Goal: Check status: Check status

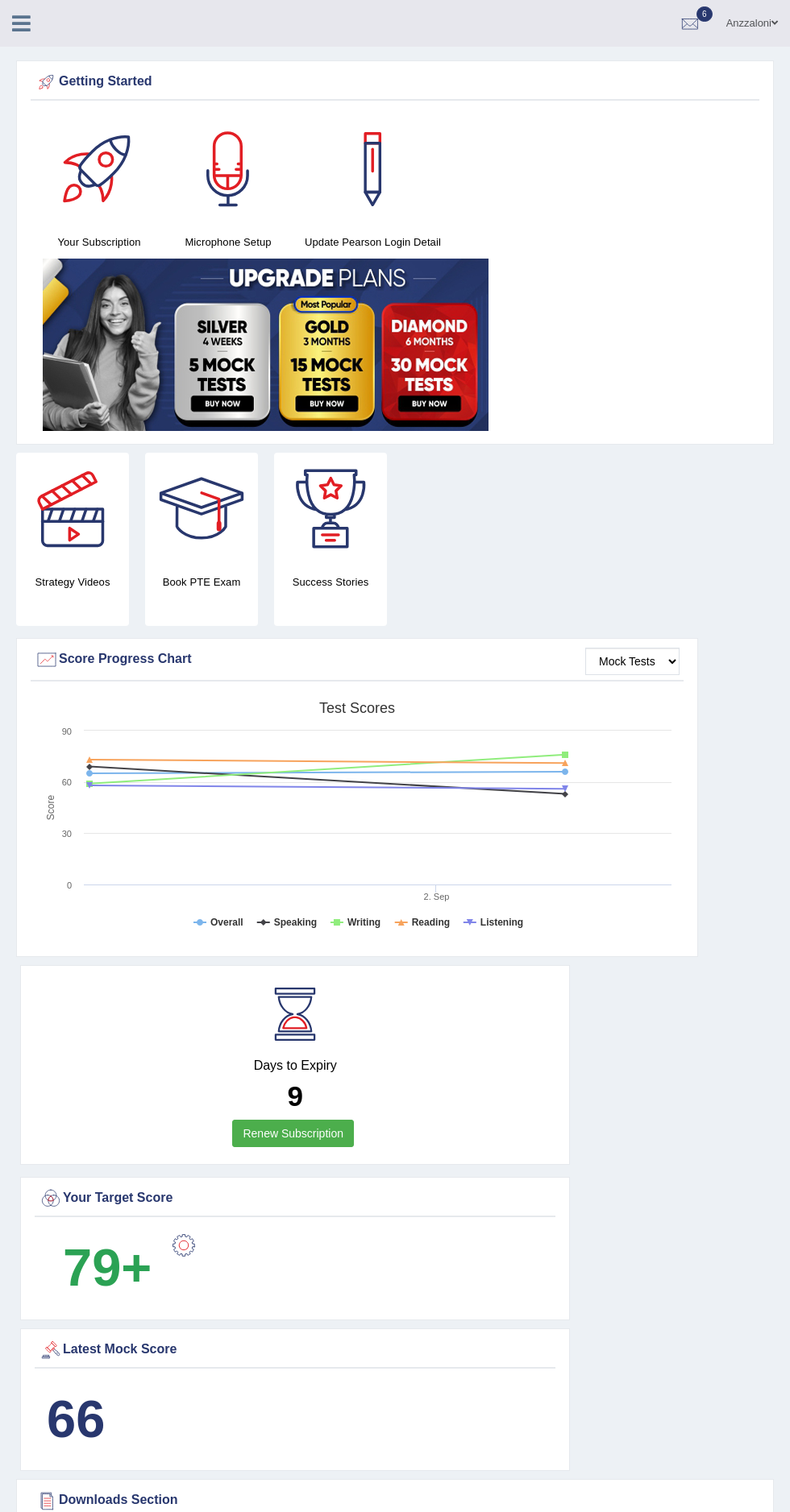
click at [31, 35] on div "Anzzaloni Toggle navigation Username: anzza Access Type: Online Subscription: G…" at bounding box center [395, 23] width 790 height 47
click at [33, 13] on link at bounding box center [21, 21] width 43 height 24
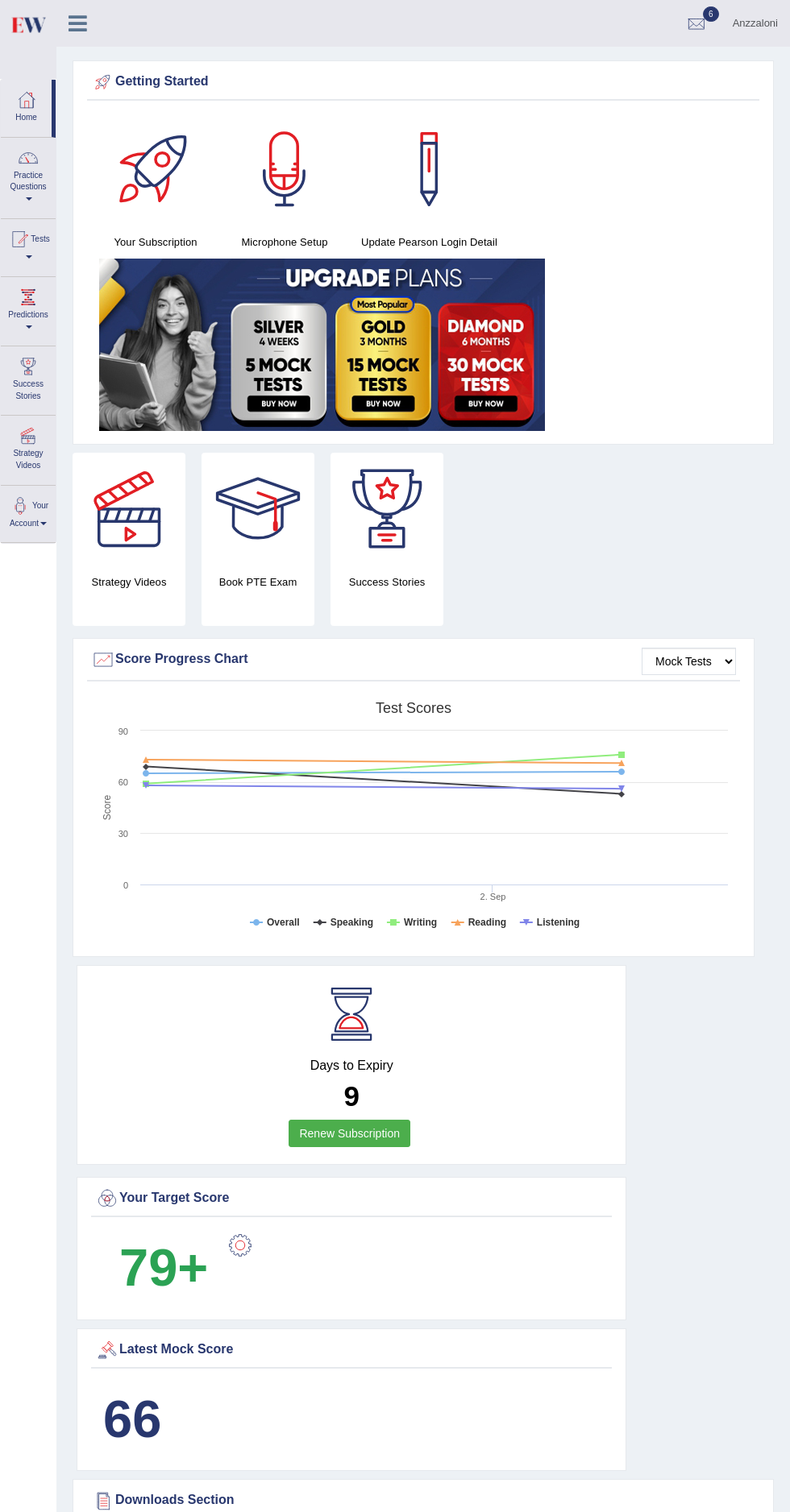
click at [30, 232] on div at bounding box center [18, 238] width 24 height 24
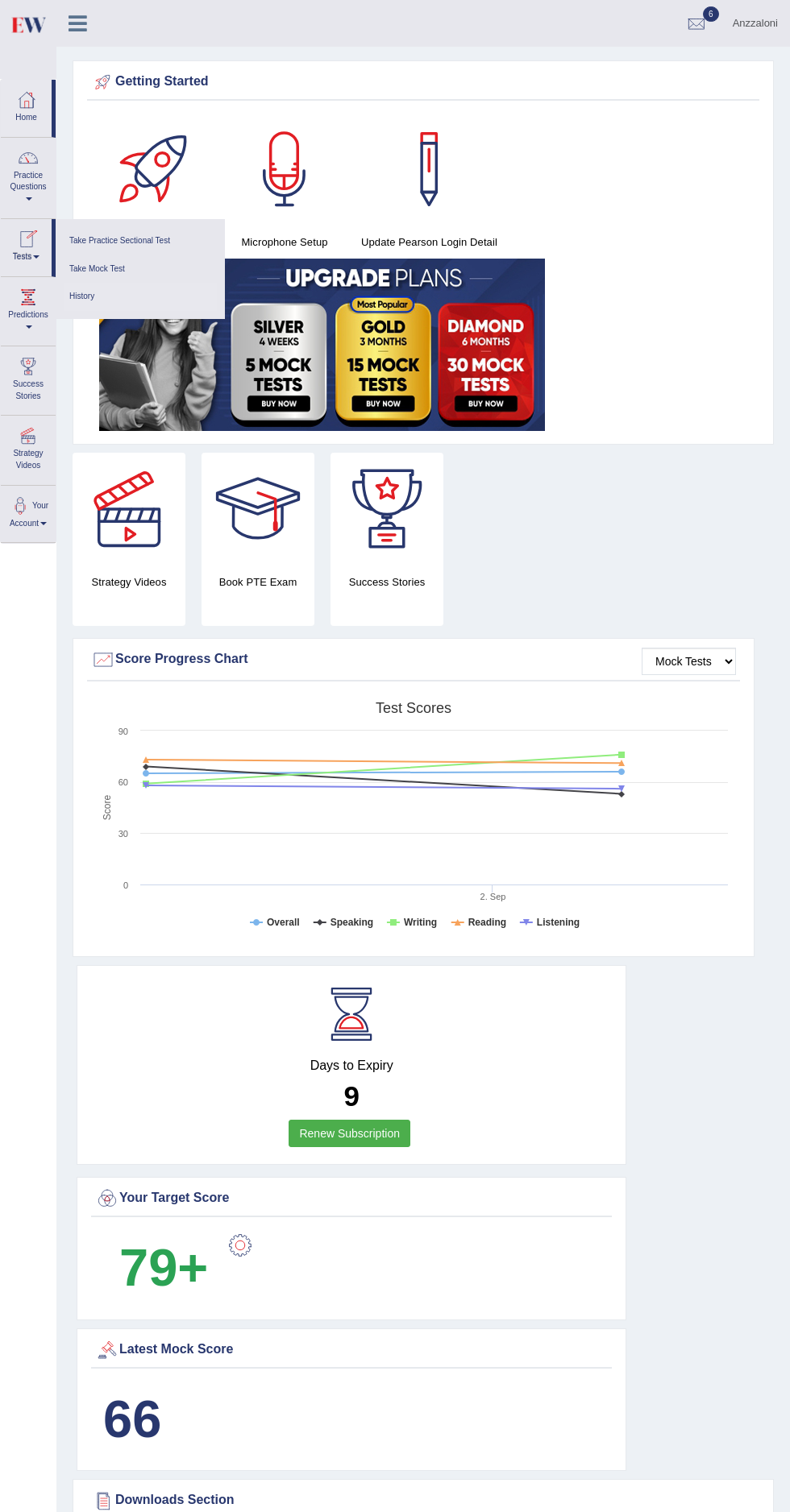
click at [85, 298] on link "History" at bounding box center [140, 297] width 153 height 29
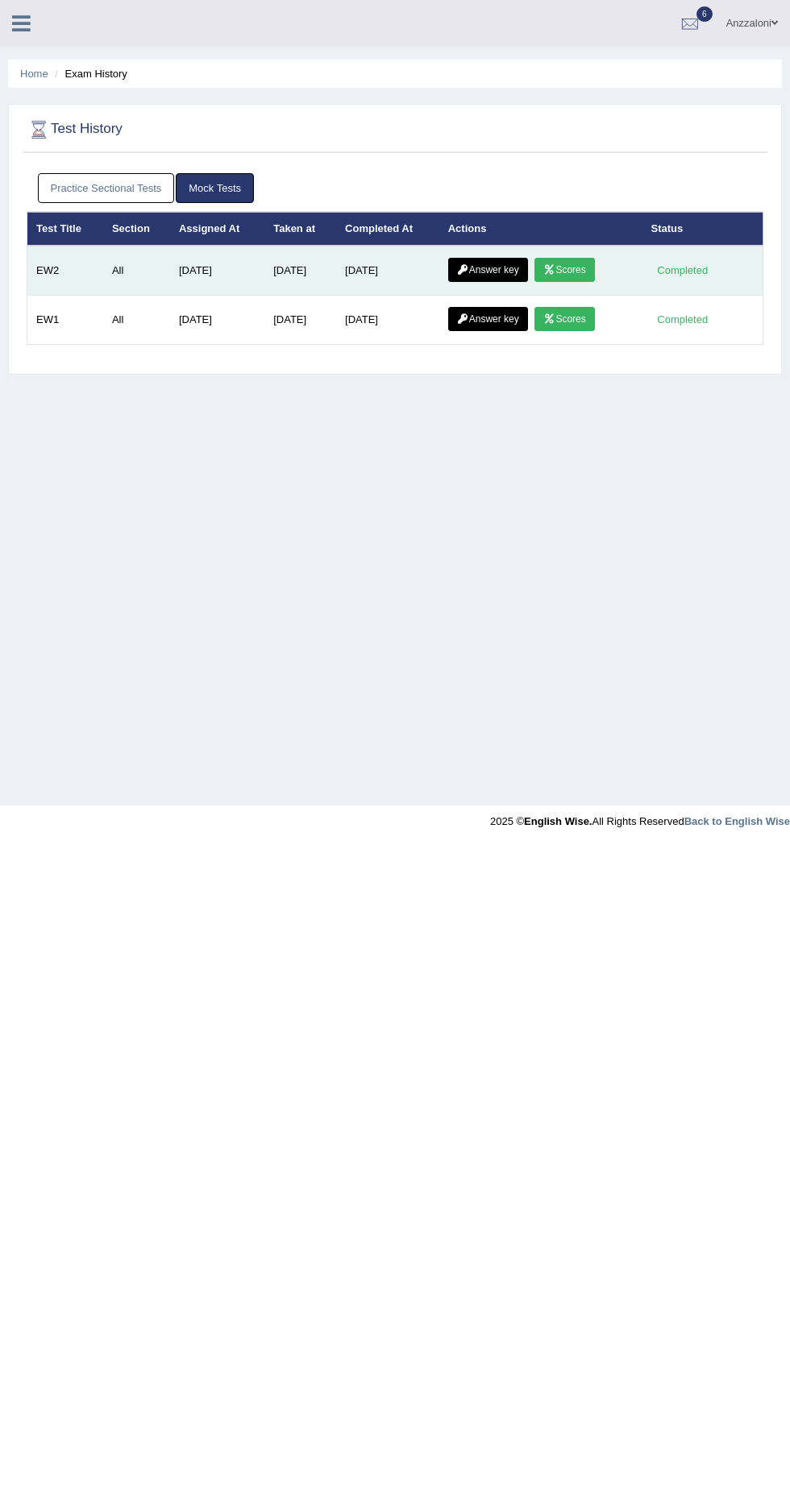
click at [462, 269] on icon at bounding box center [462, 270] width 12 height 10
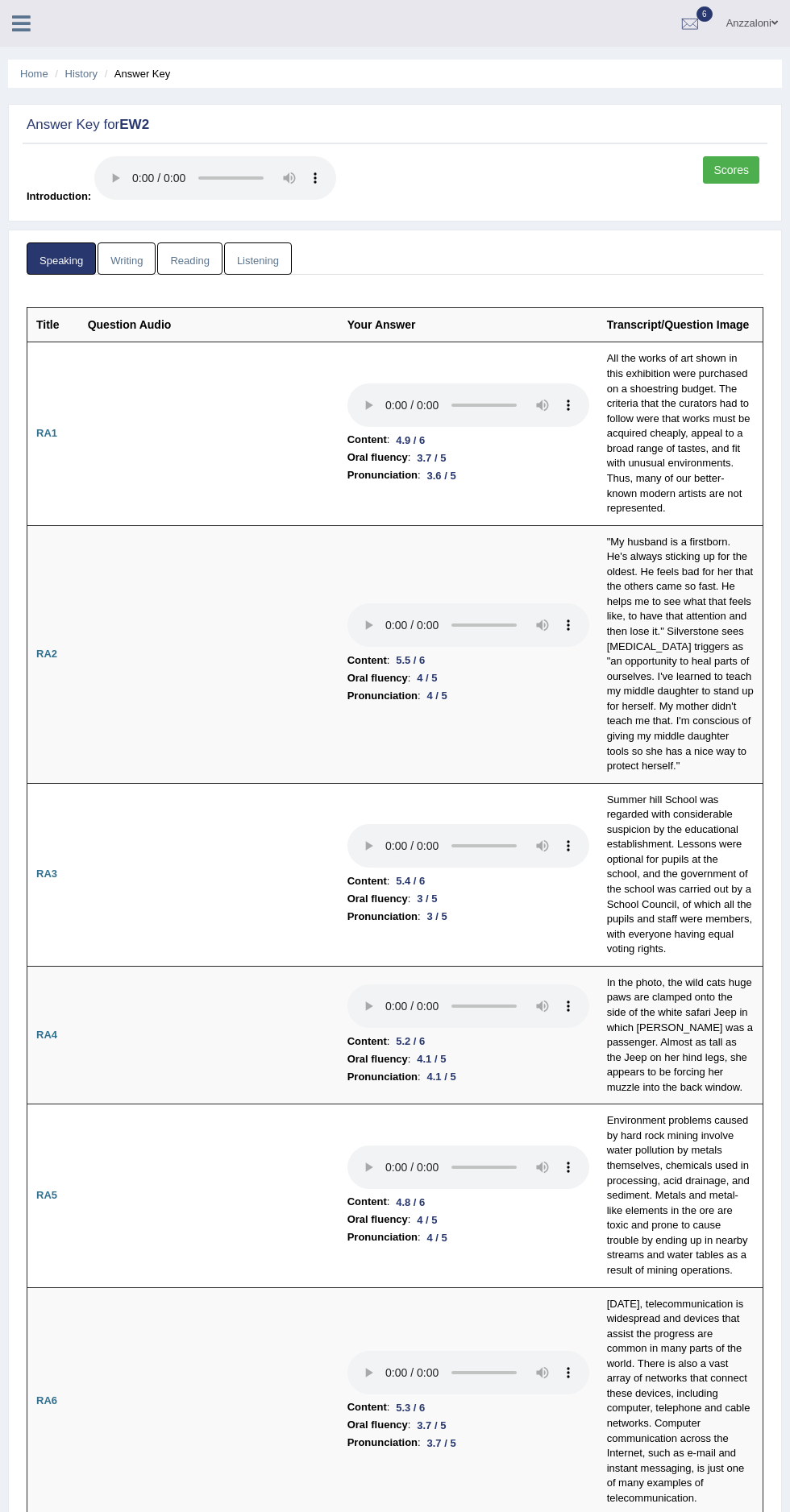
click at [117, 256] on link "Writing" at bounding box center [126, 259] width 58 height 33
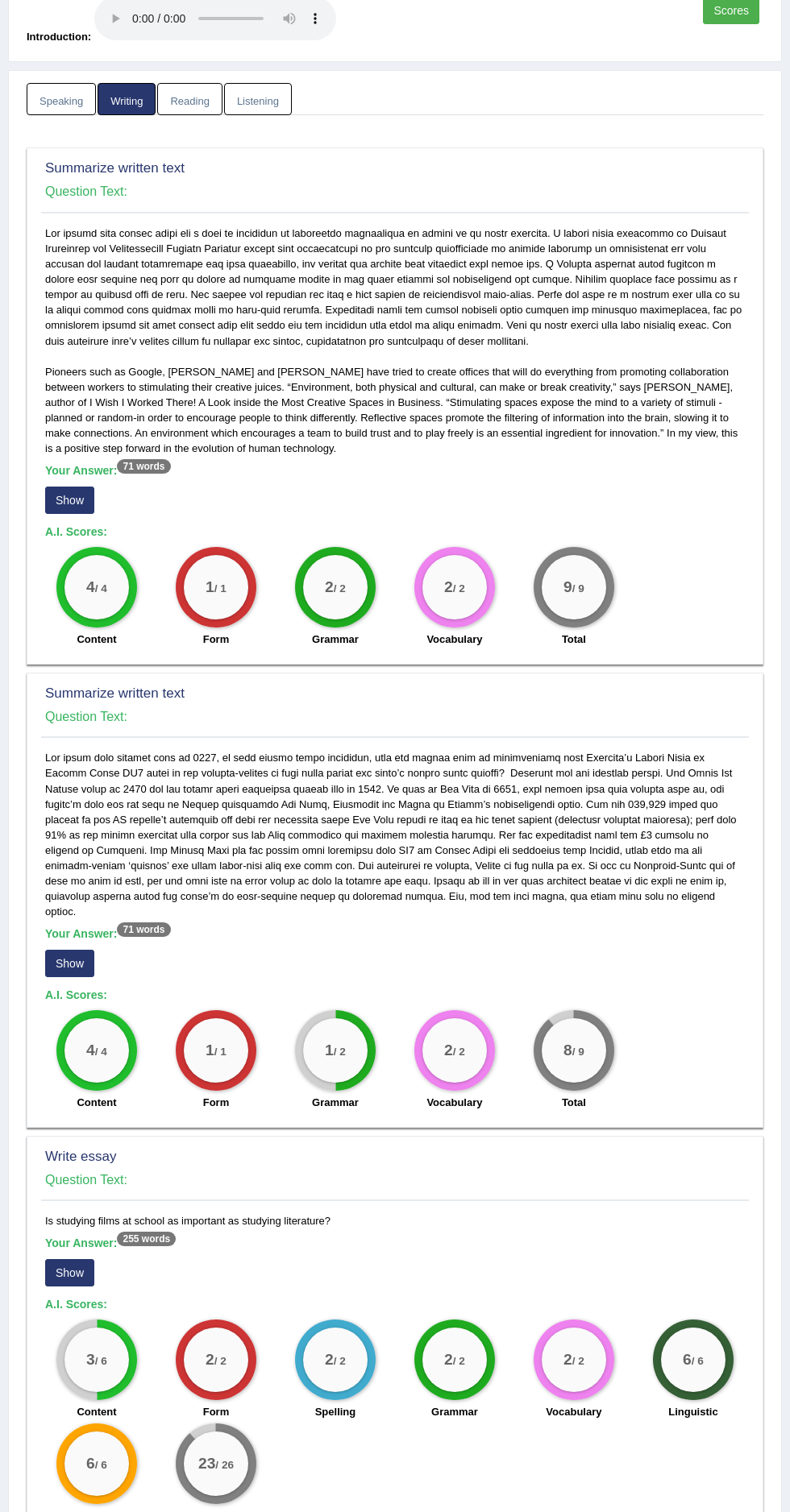
scroll to position [205, 0]
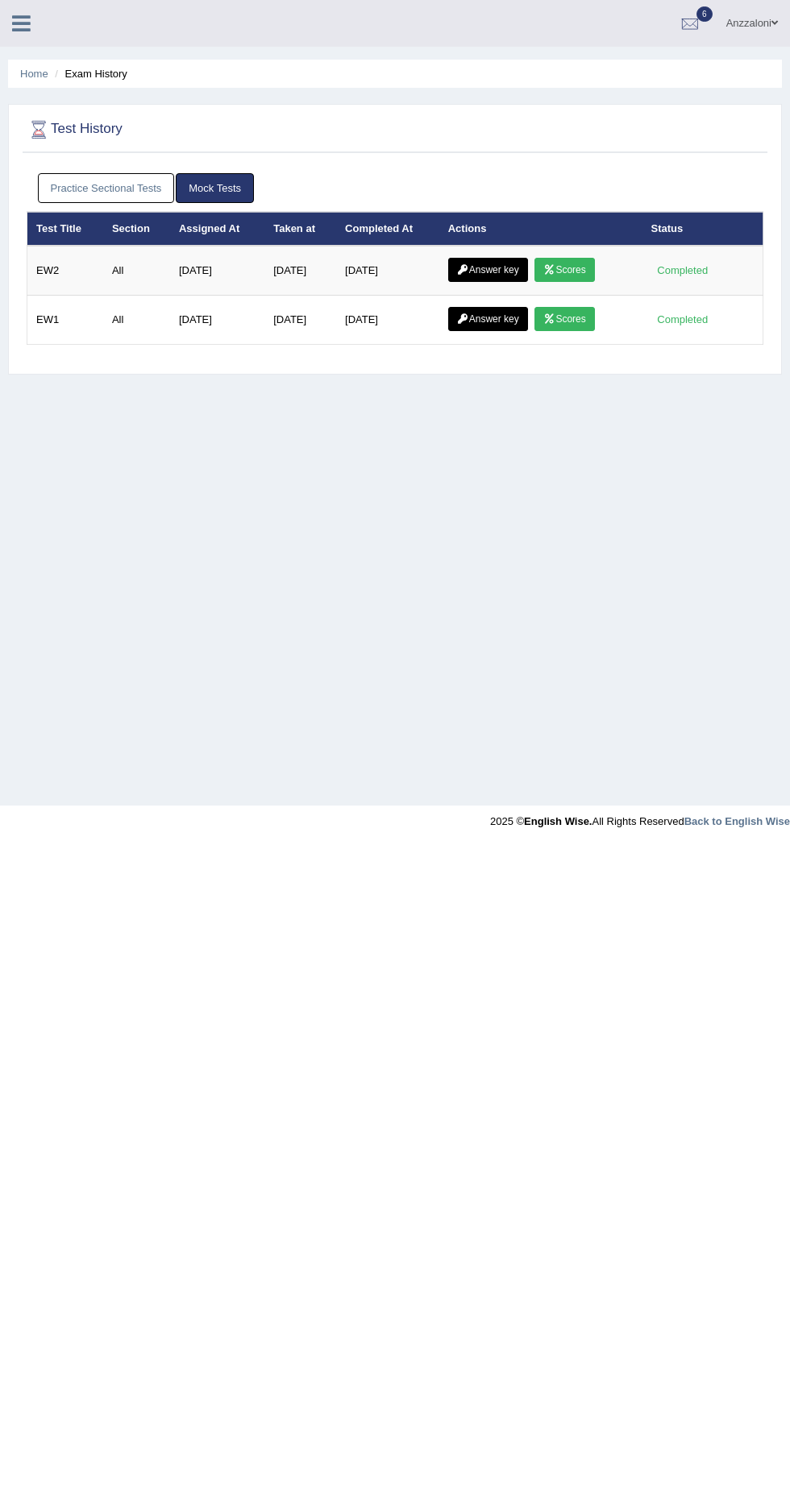
click at [475, 237] on th "Actions" at bounding box center [540, 229] width 203 height 34
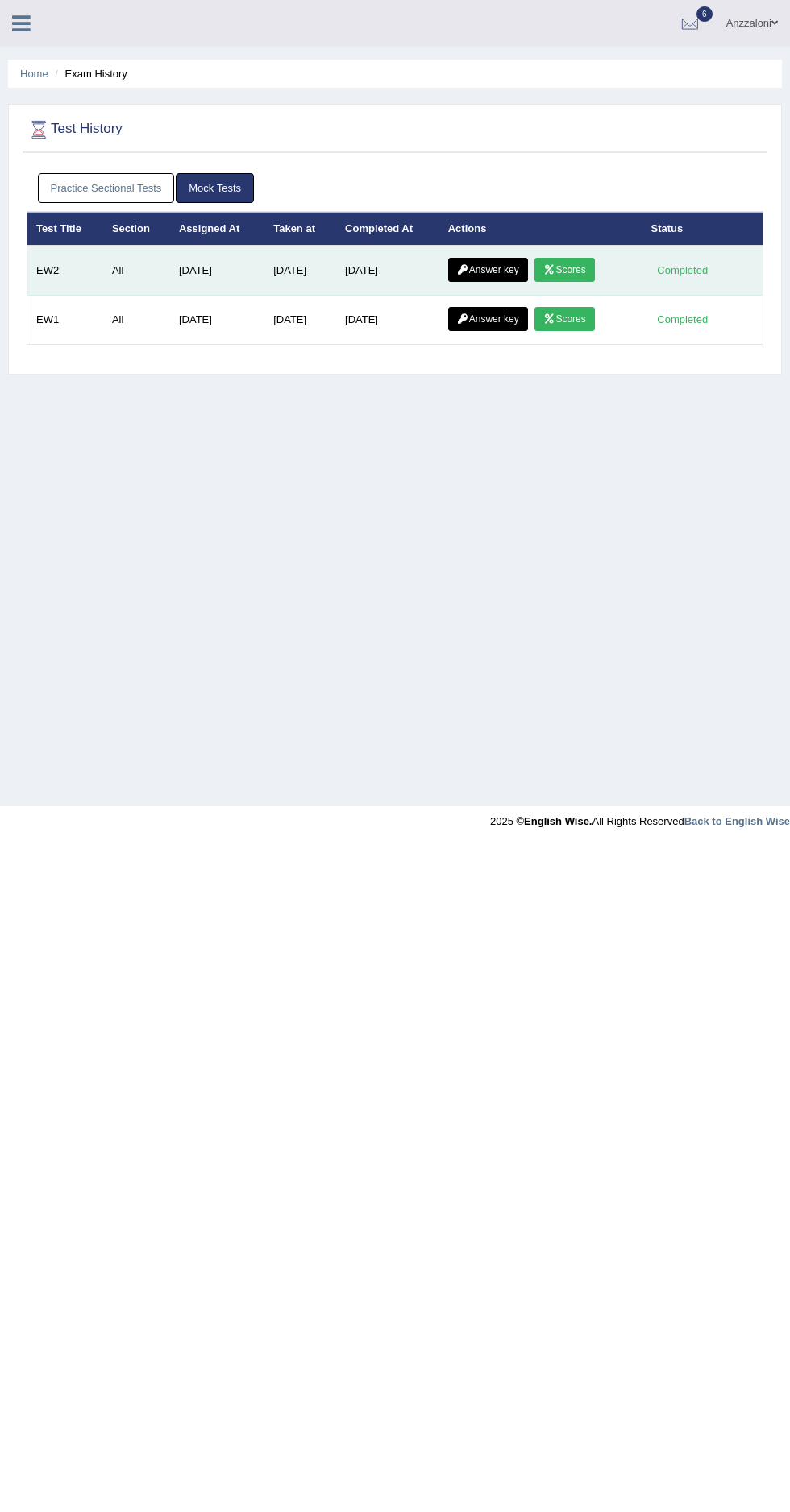
click at [462, 269] on icon at bounding box center [462, 270] width 12 height 10
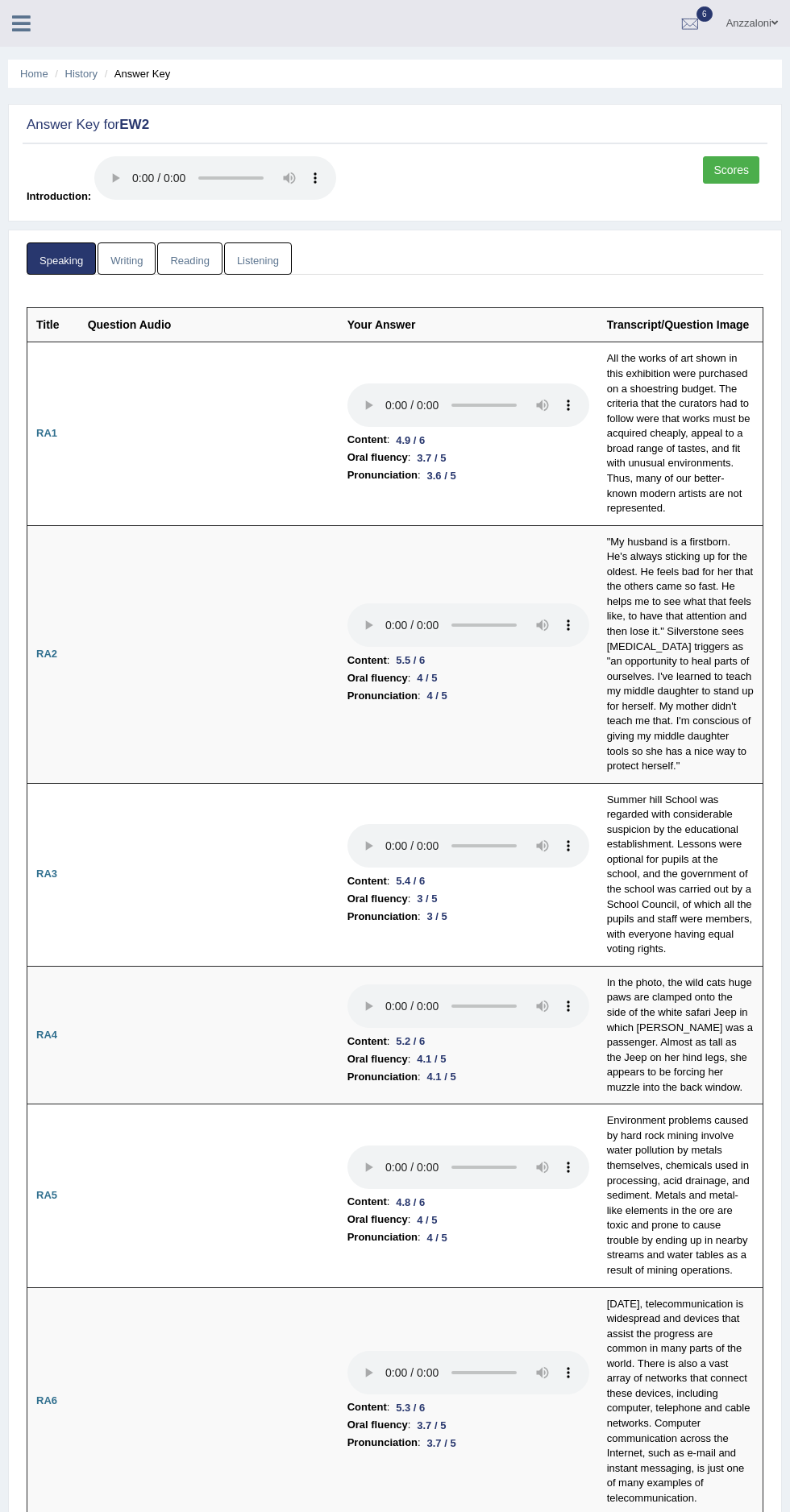
click at [111, 252] on link "Writing" at bounding box center [126, 259] width 58 height 33
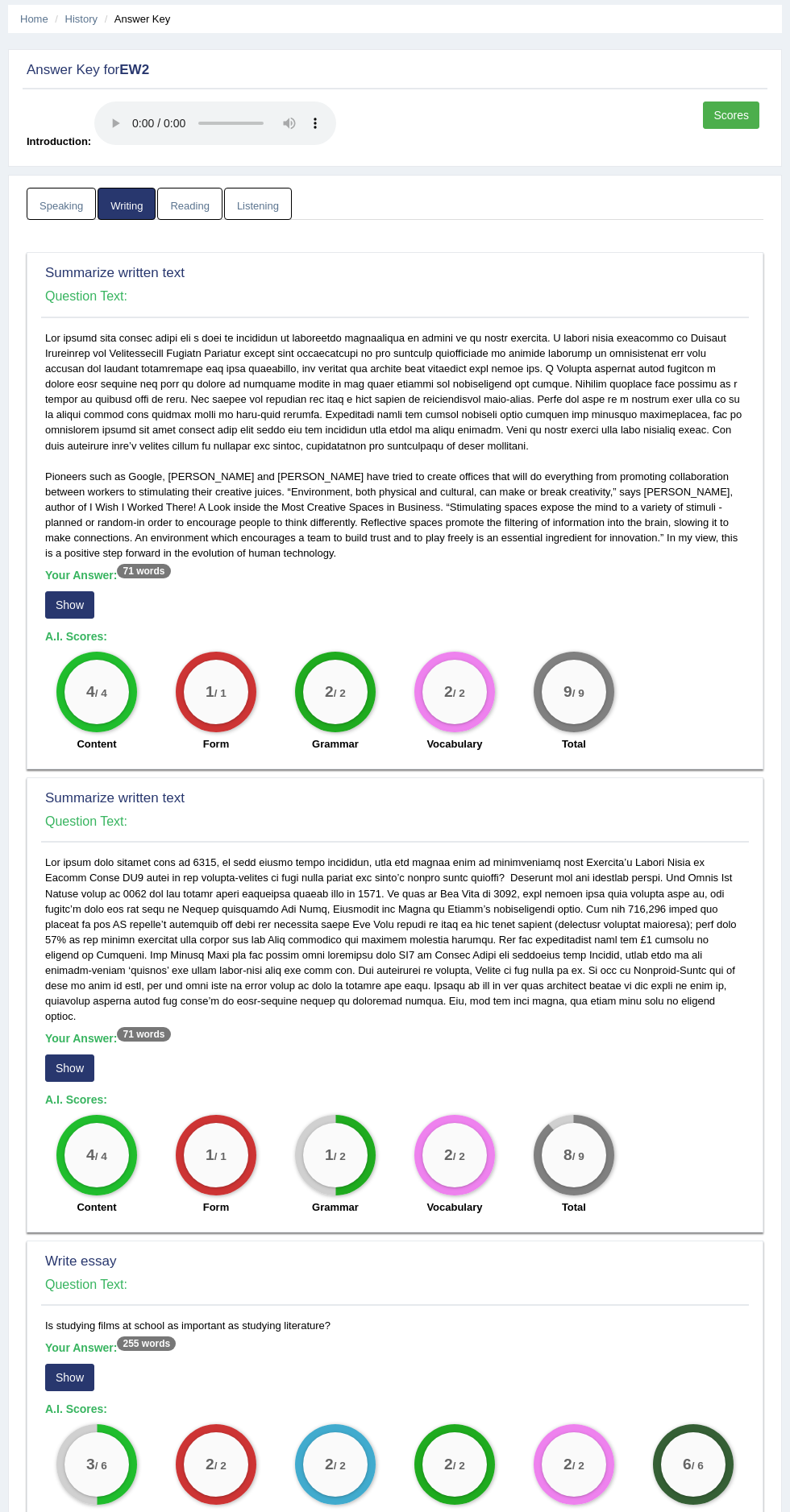
scroll to position [119, 0]
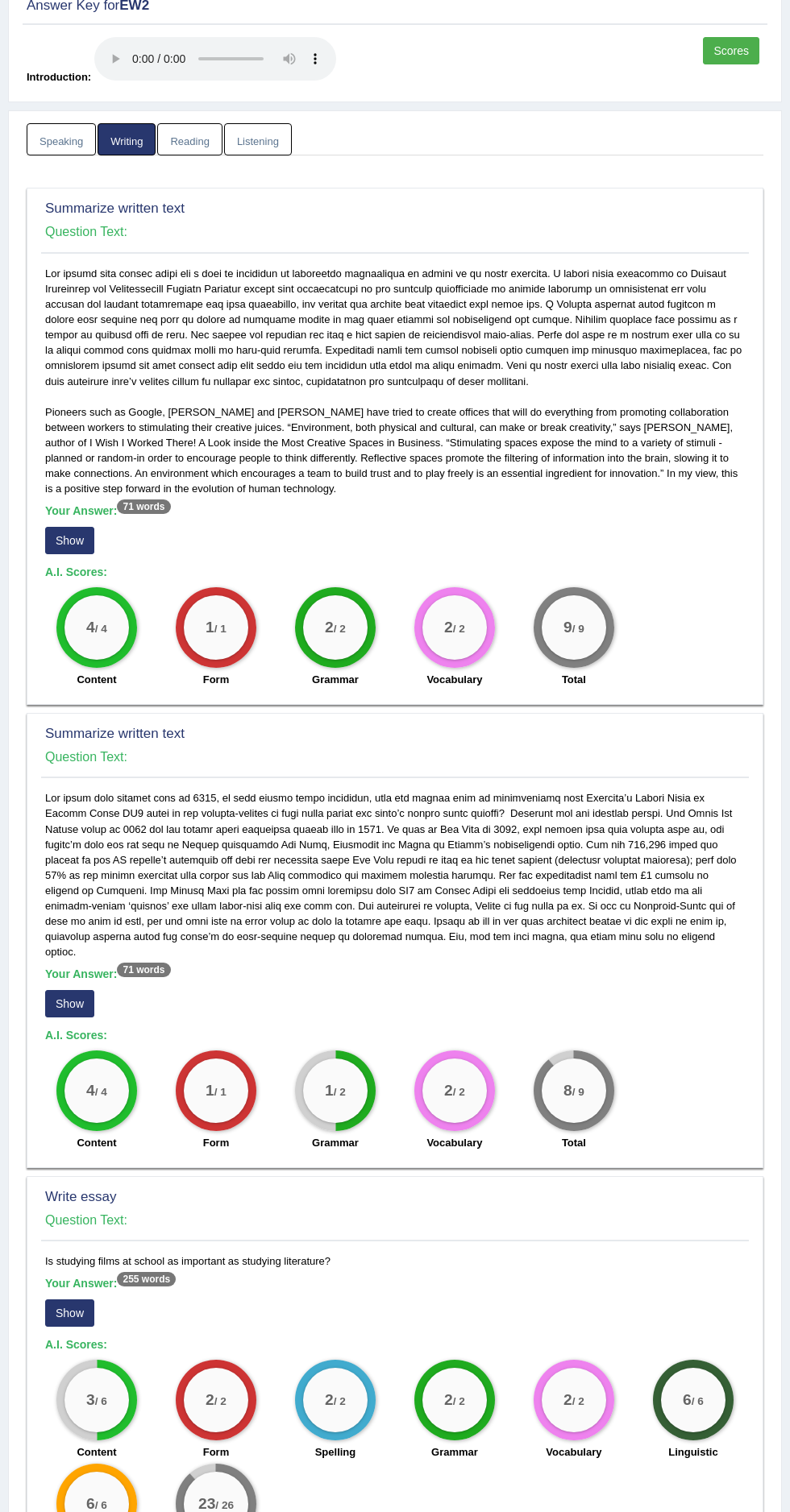
click at [88, 990] on button "Show" at bounding box center [70, 1003] width 50 height 28
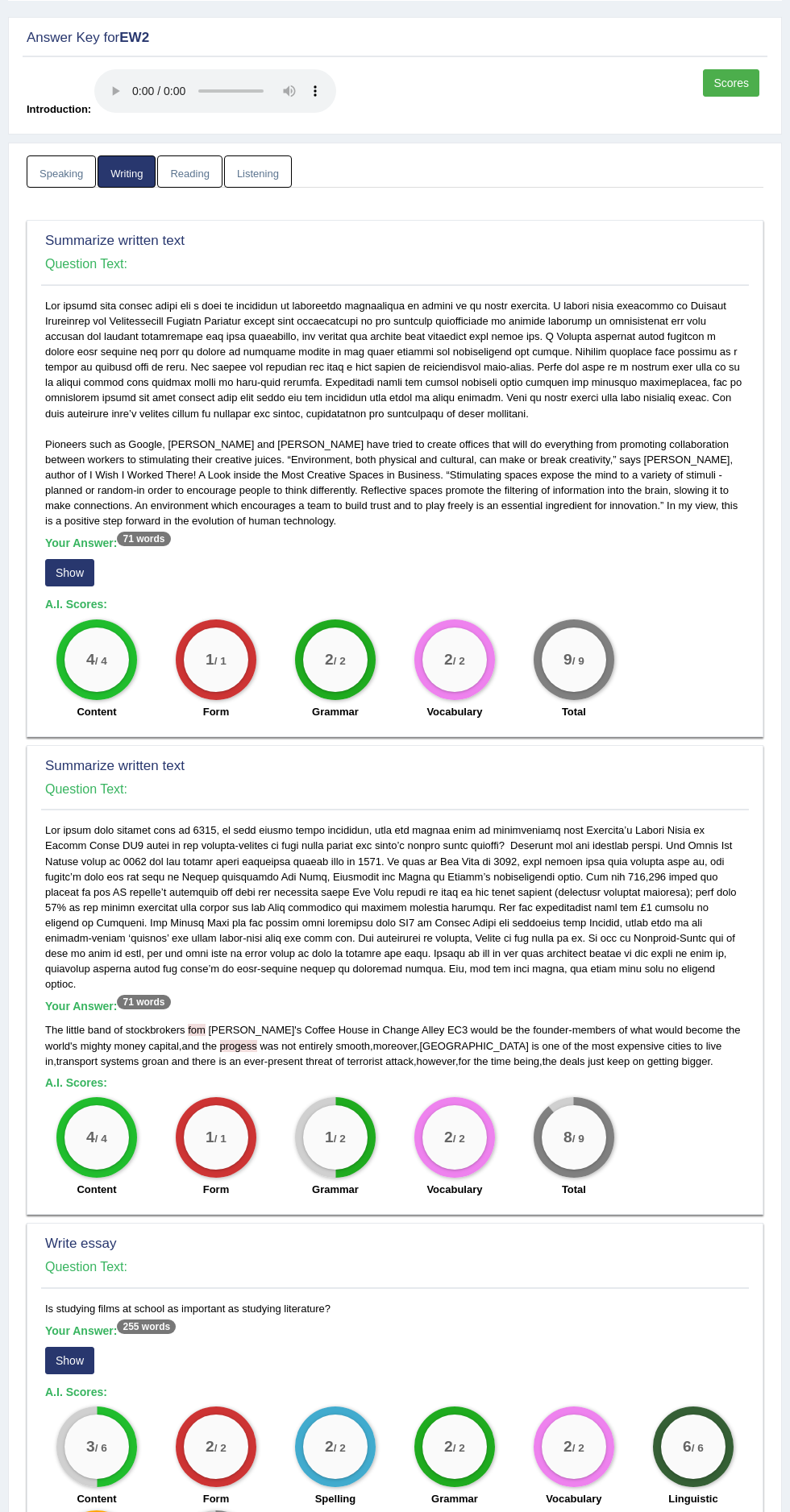
scroll to position [0, 0]
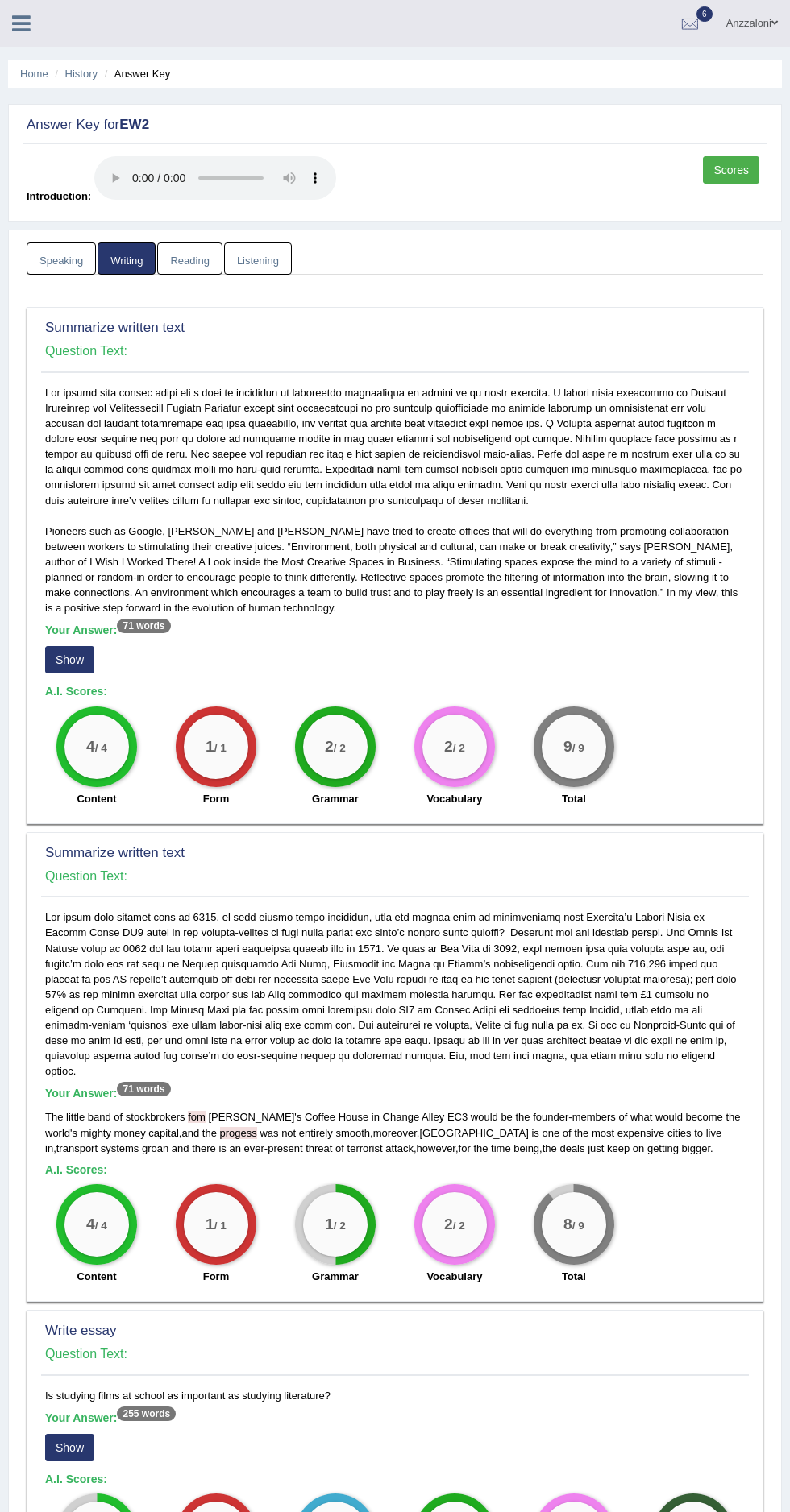
click at [185, 243] on link "Reading" at bounding box center [190, 259] width 65 height 33
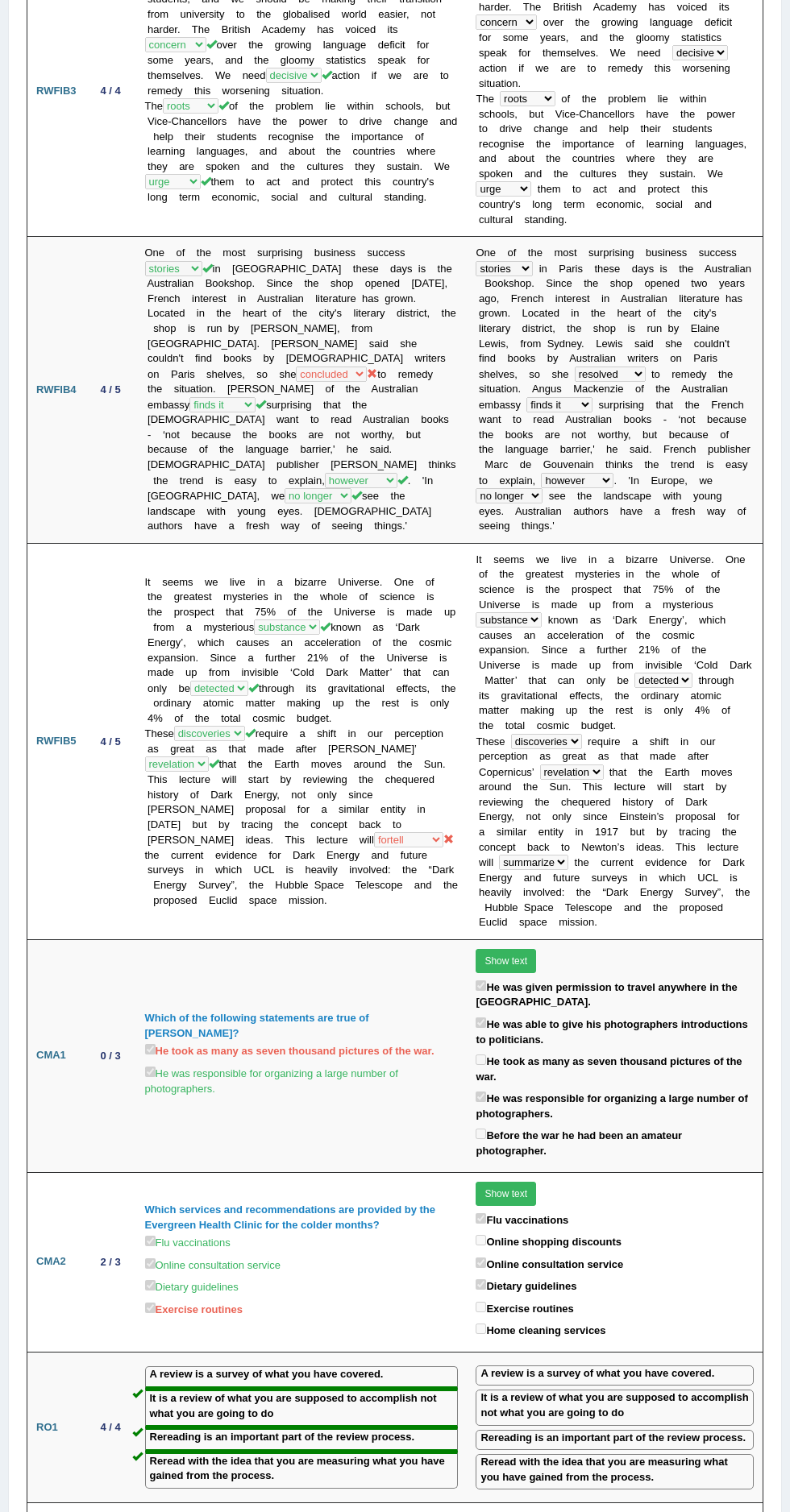
scroll to position [1179, 0]
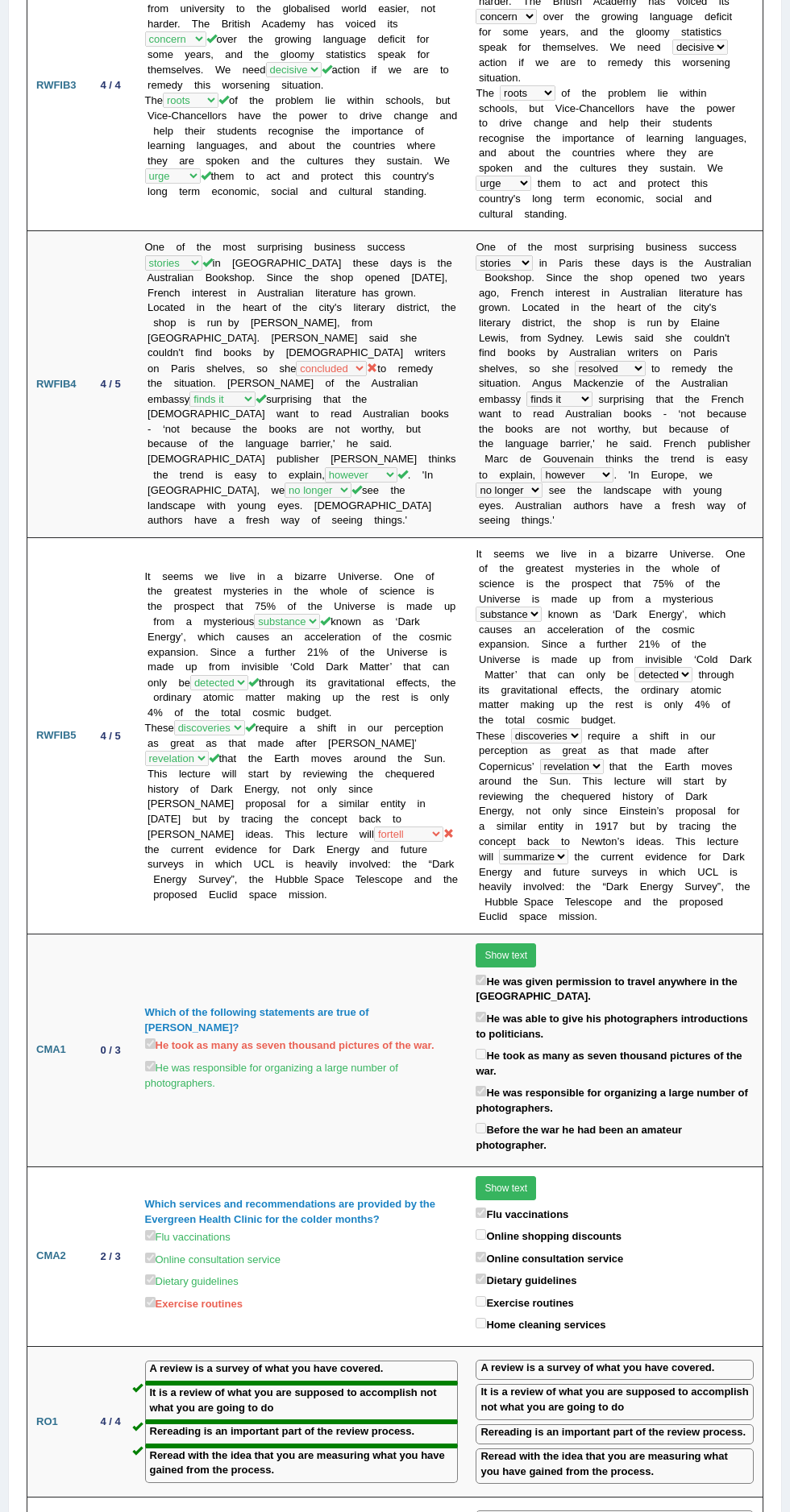
click at [488, 943] on button "Show text" at bounding box center [505, 955] width 60 height 24
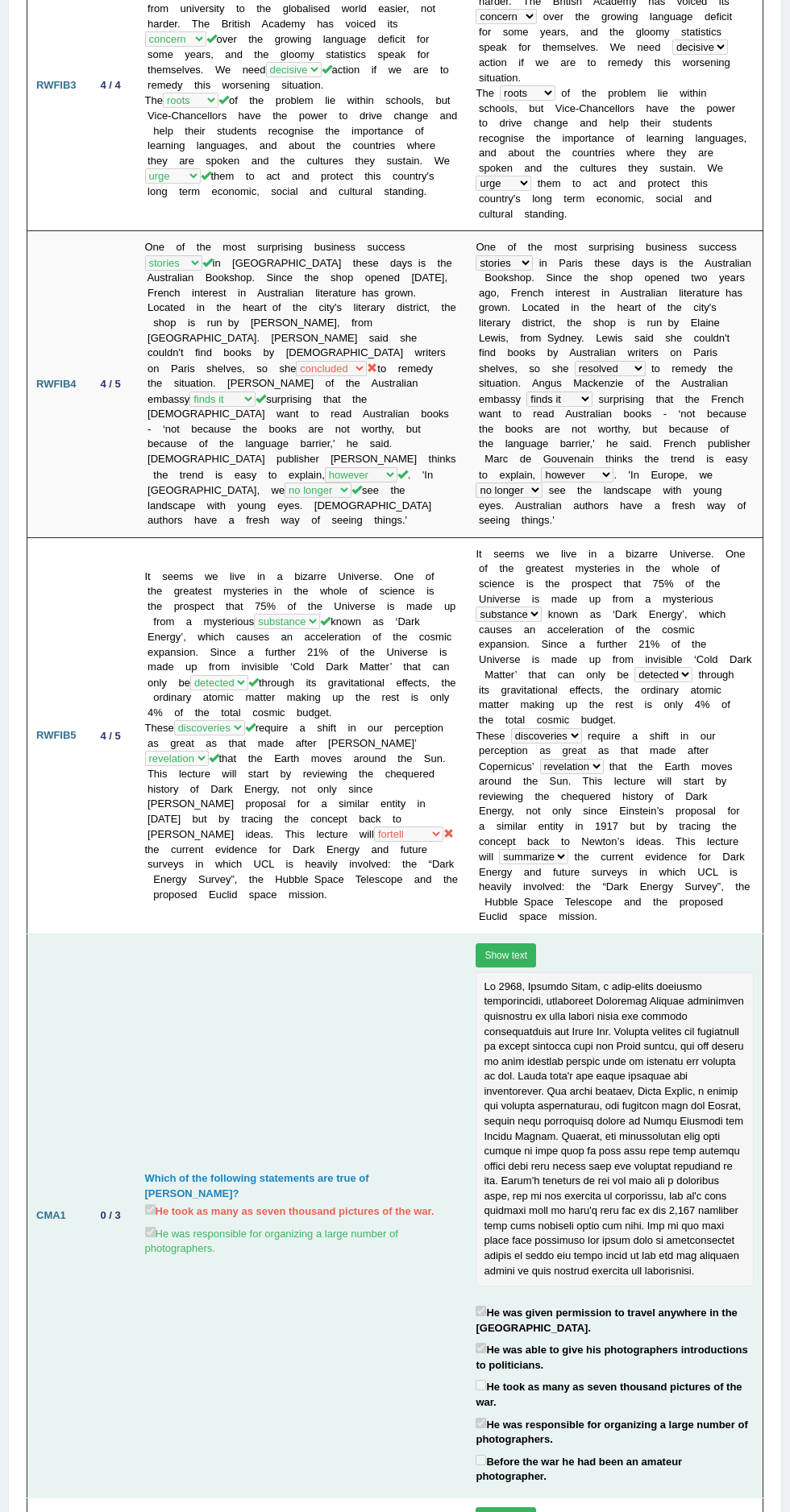
click at [499, 943] on button "Show text" at bounding box center [505, 955] width 60 height 24
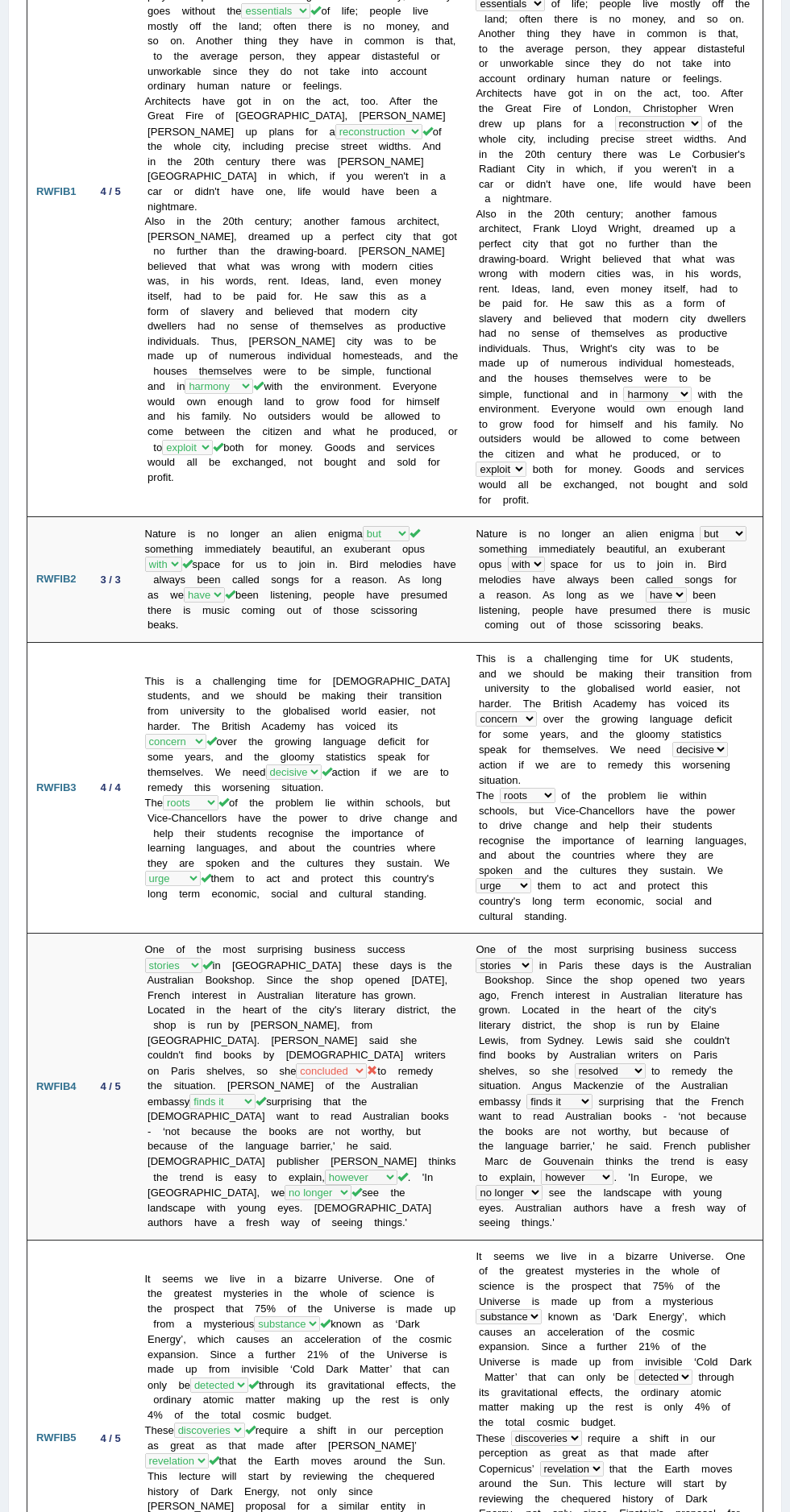
scroll to position [0, 0]
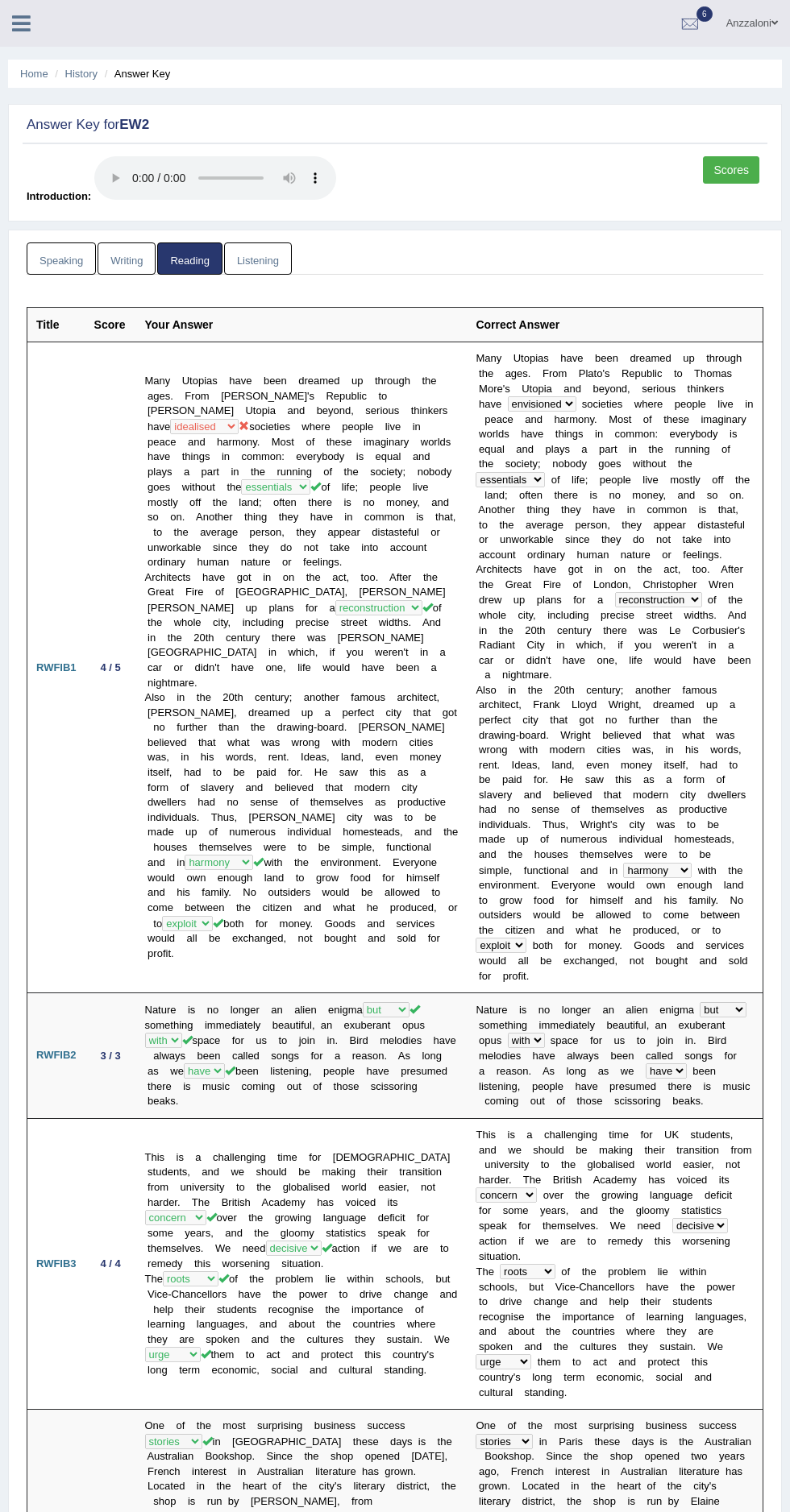
click at [265, 255] on link "Listening" at bounding box center [257, 259] width 68 height 33
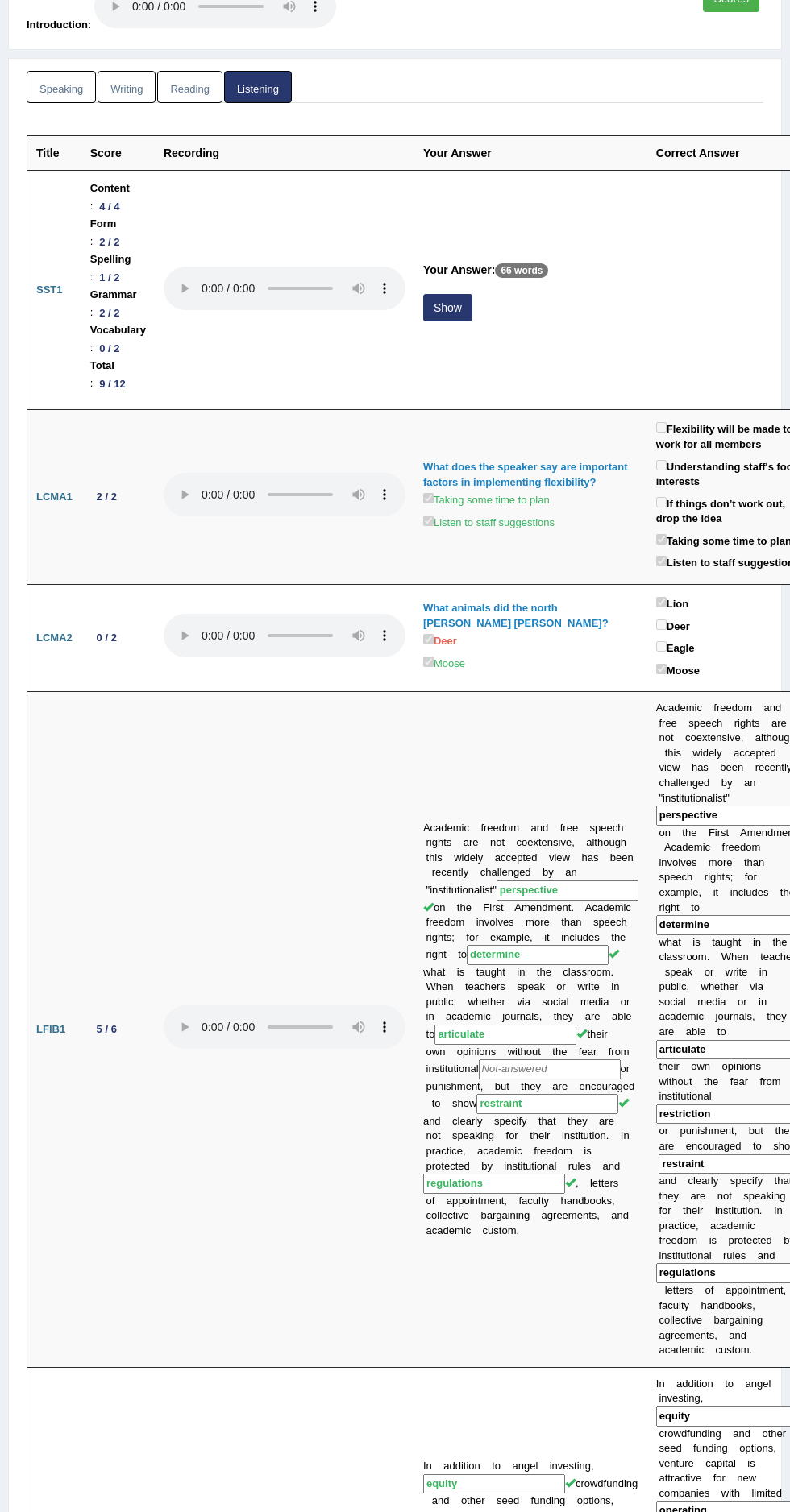
scroll to position [172, 0]
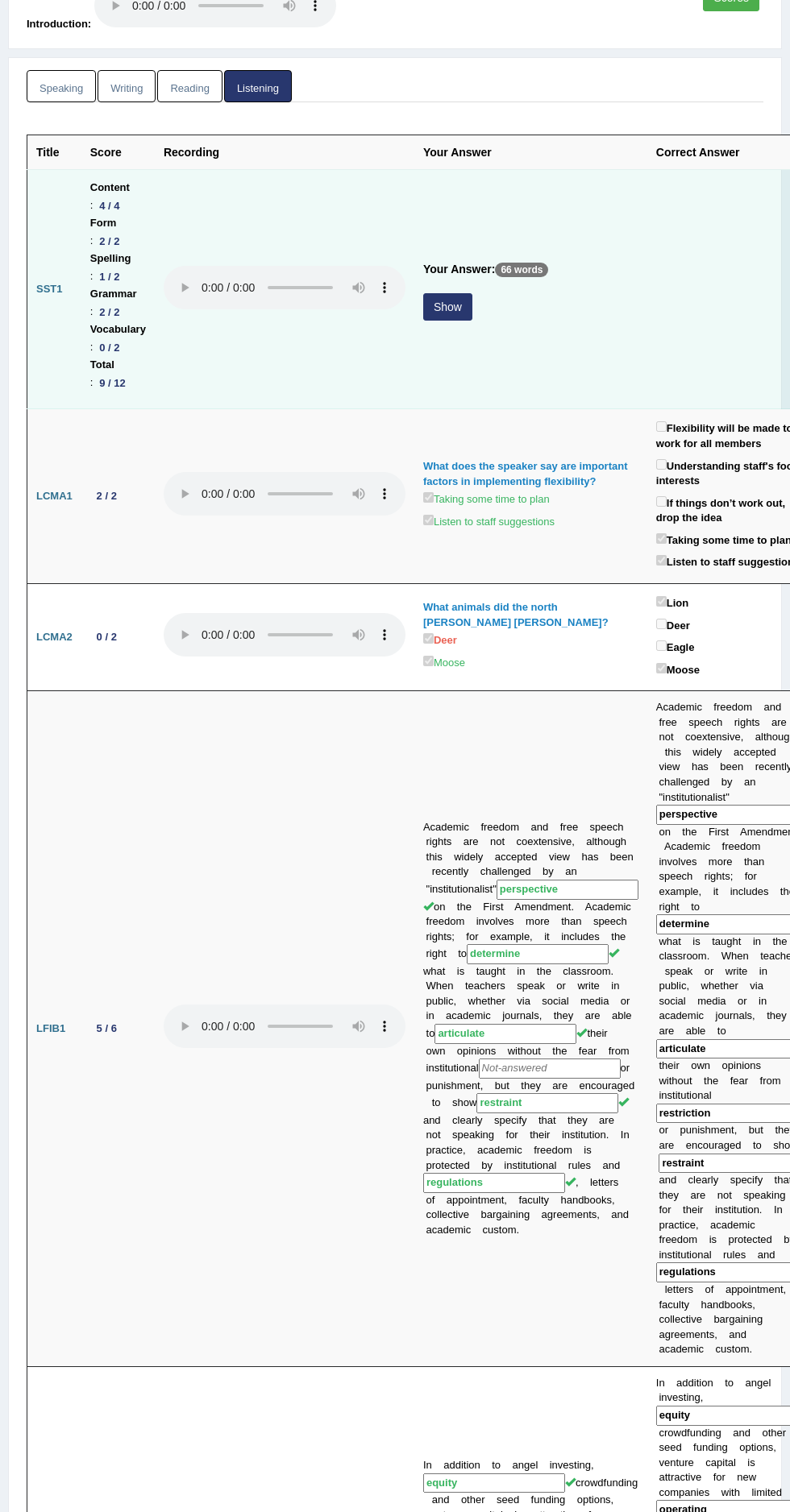
click at [464, 311] on button "Show" at bounding box center [448, 307] width 50 height 28
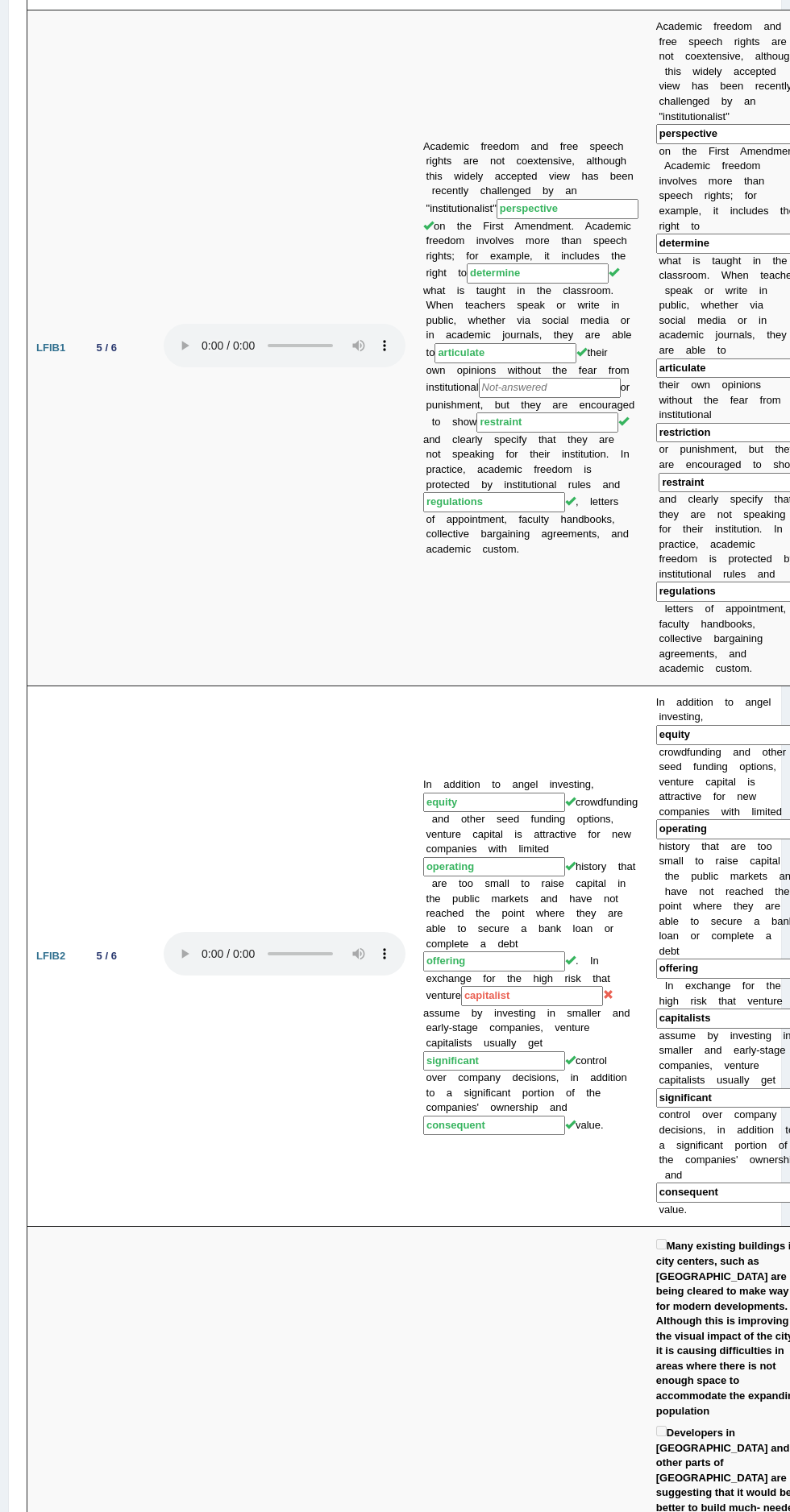
scroll to position [0, 0]
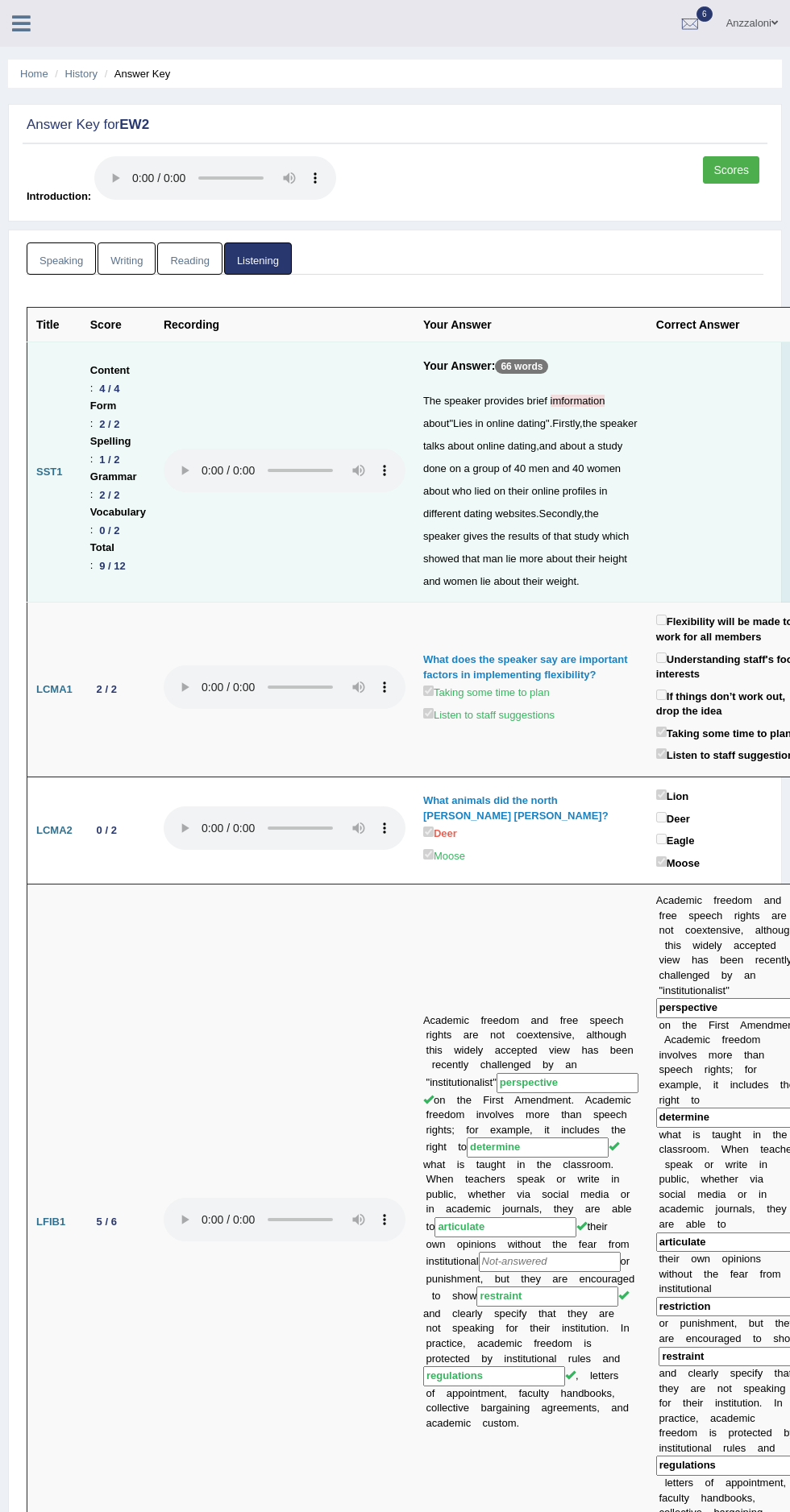
click at [735, 138] on div "Answer Key for EW2" at bounding box center [395, 128] width 744 height 31
click at [731, 170] on link "Scores" at bounding box center [730, 170] width 56 height 28
